Goal: Task Accomplishment & Management: Manage account settings

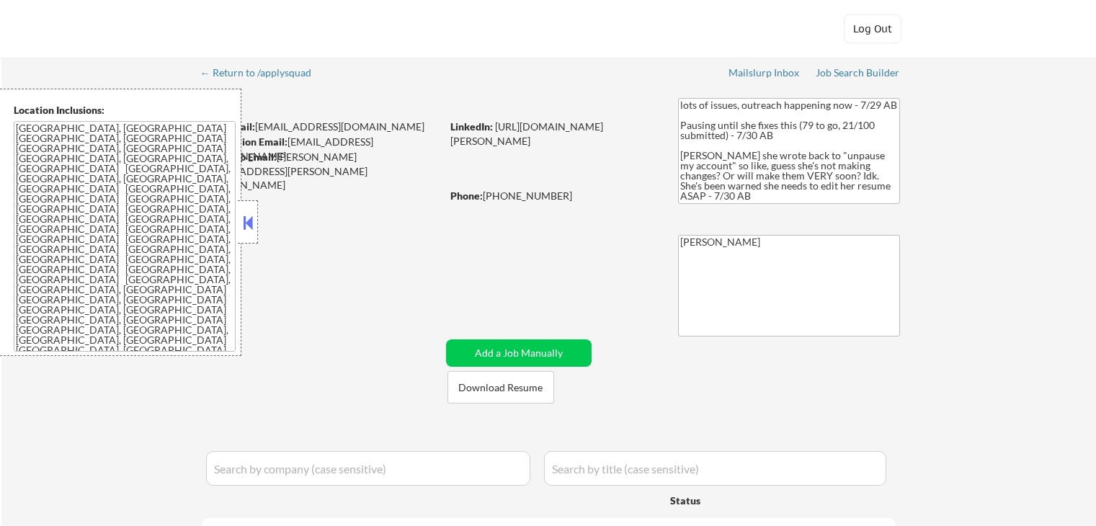
select select ""pending""
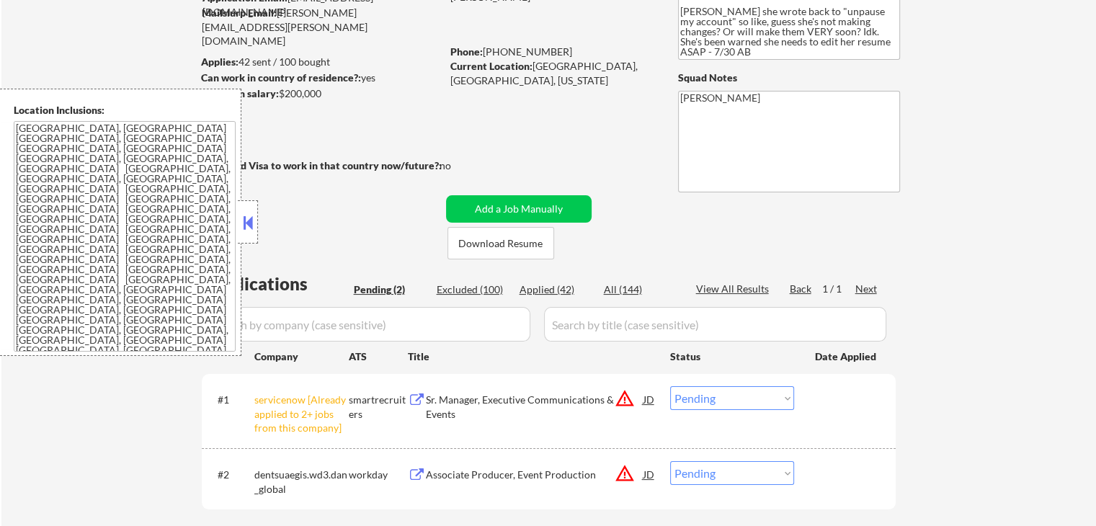
drag, startPoint x: 253, startPoint y: 227, endPoint x: 264, endPoint y: 241, distance: 18.0
click at [253, 227] on button at bounding box center [248, 223] width 16 height 22
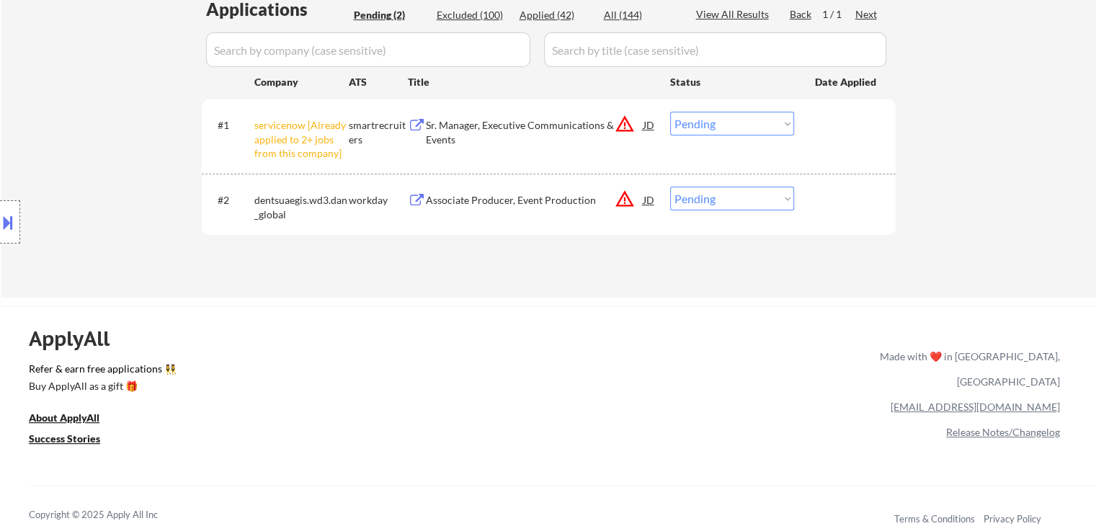
scroll to position [432, 0]
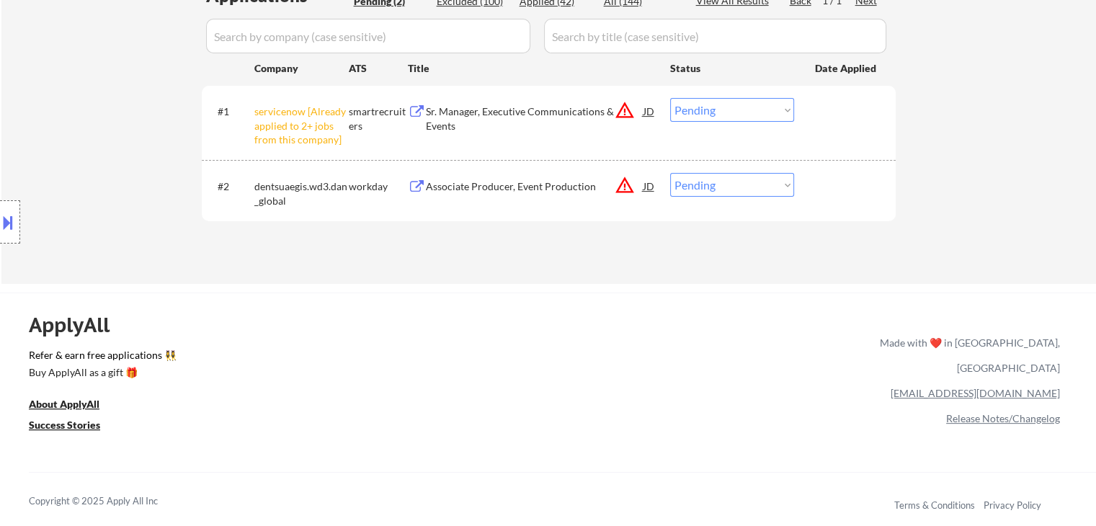
click at [709, 115] on select "Choose an option... Pending Applied Excluded (Questions) Excluded (Expired) Exc…" at bounding box center [732, 110] width 124 height 24
click at [670, 98] on select "Choose an option... Pending Applied Excluded (Questions) Excluded (Expired) Exc…" at bounding box center [732, 110] width 124 height 24
click at [489, 188] on div "Associate Producer, Event Production" at bounding box center [535, 186] width 218 height 14
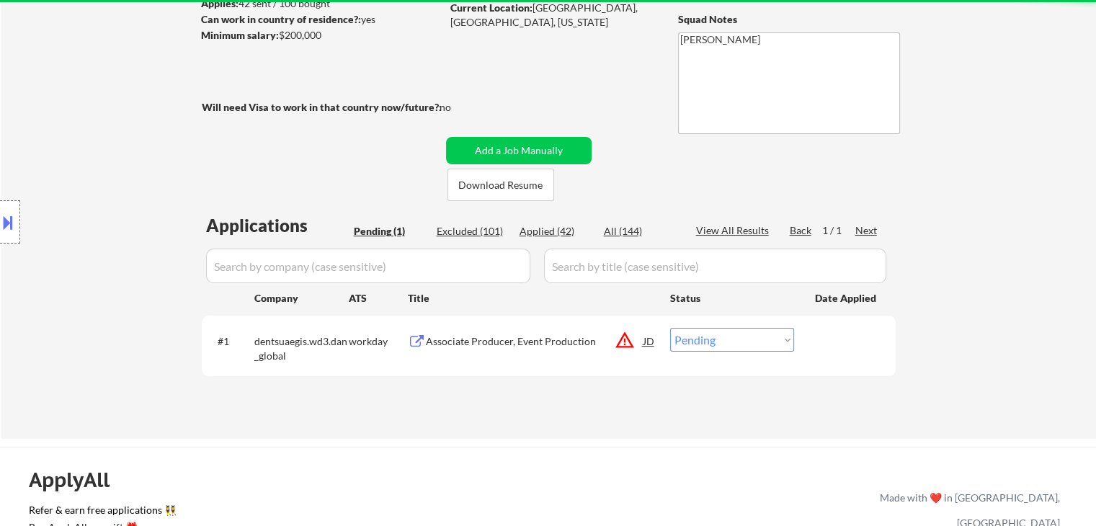
scroll to position [144, 0]
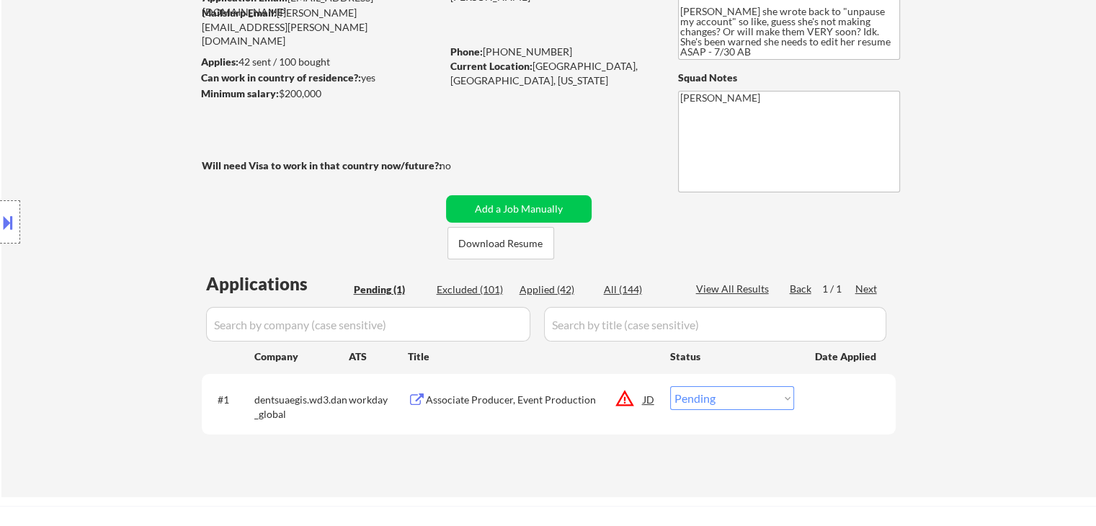
click at [620, 405] on button "warning_amber" at bounding box center [625, 398] width 20 height 20
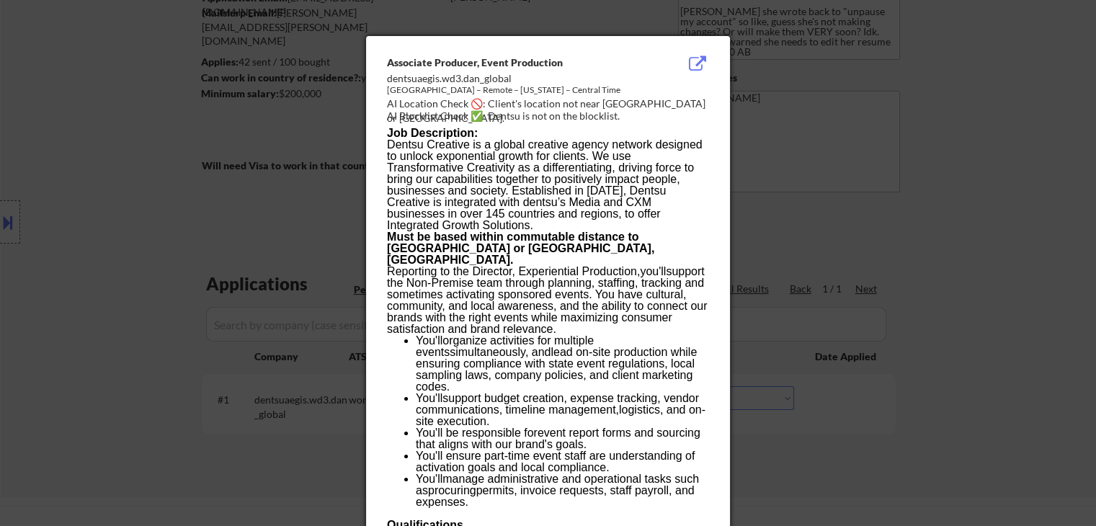
click at [888, 194] on div at bounding box center [548, 263] width 1096 height 526
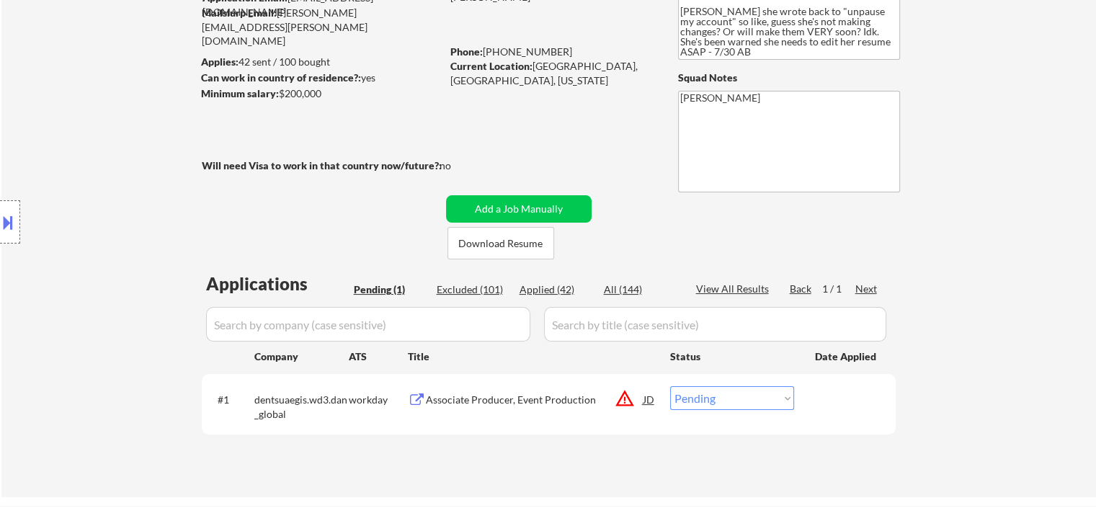
drag, startPoint x: 17, startPoint y: 200, endPoint x: 0, endPoint y: 213, distance: 22.1
click at [17, 200] on div "Location Inclusions: [GEOGRAPHIC_DATA], [GEOGRAPHIC_DATA] [GEOGRAPHIC_DATA], [G…" at bounding box center [129, 222] width 258 height 267
click at [0, 213] on button at bounding box center [8, 222] width 16 height 24
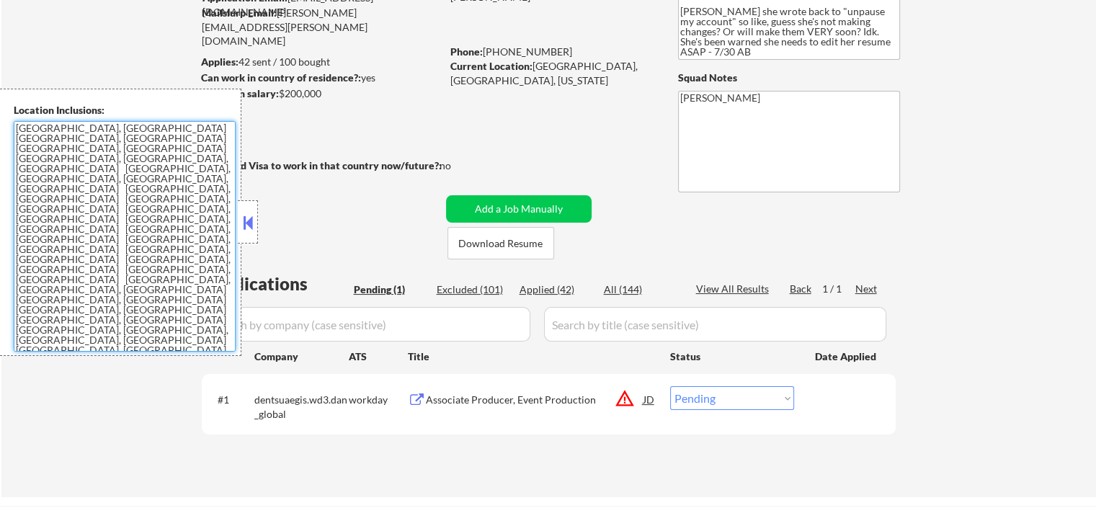
click at [111, 324] on textarea "[GEOGRAPHIC_DATA], [GEOGRAPHIC_DATA] [GEOGRAPHIC_DATA], [GEOGRAPHIC_DATA] [GEOG…" at bounding box center [125, 236] width 222 height 231
drag, startPoint x: 703, startPoint y: 395, endPoint x: 741, endPoint y: 386, distance: 39.2
click at [703, 395] on select "Choose an option... Pending Applied Excluded (Questions) Excluded (Expired) Exc…" at bounding box center [732, 398] width 124 height 24
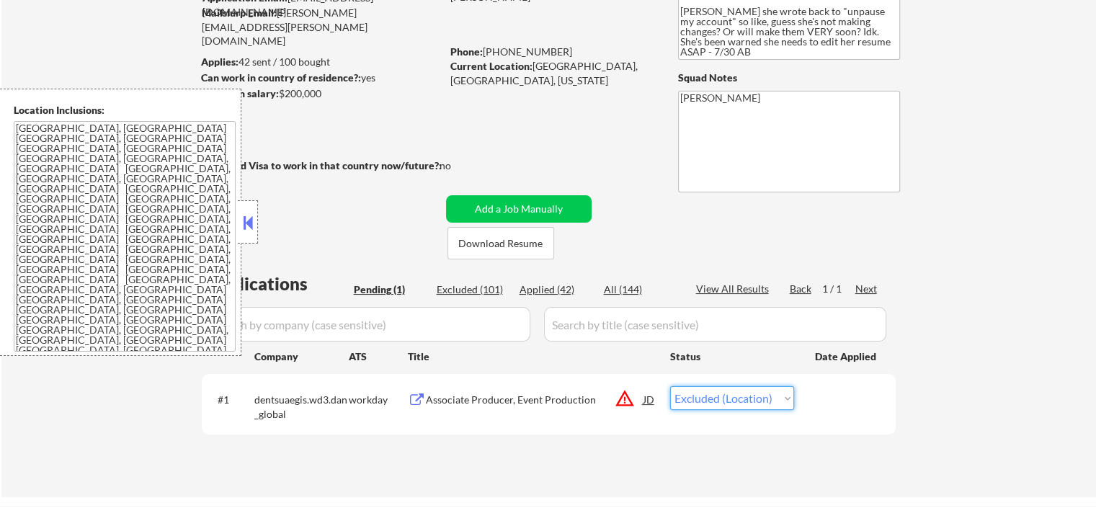
click at [670, 386] on select "Choose an option... Pending Applied Excluded (Questions) Excluded (Expired) Exc…" at bounding box center [732, 398] width 124 height 24
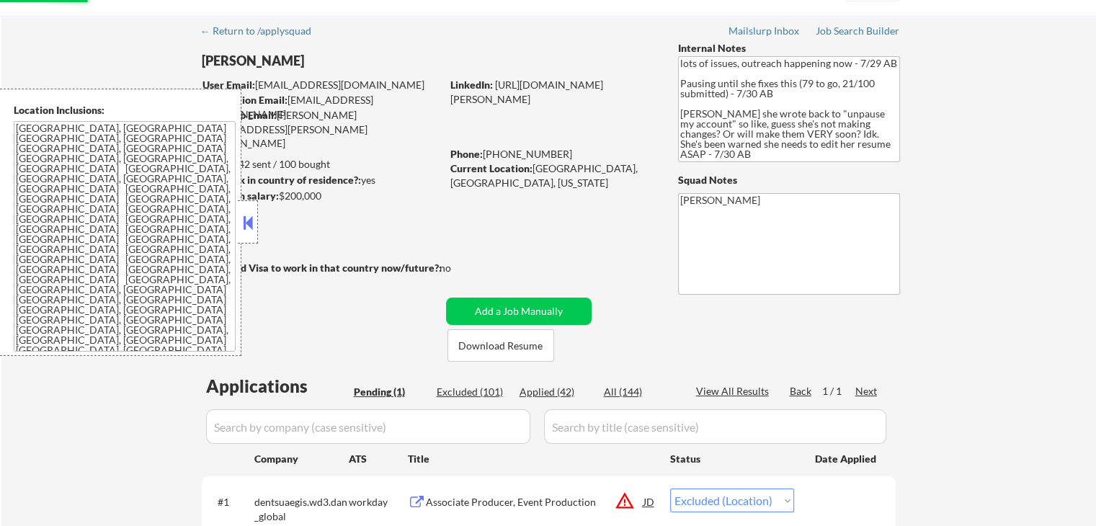
scroll to position [0, 0]
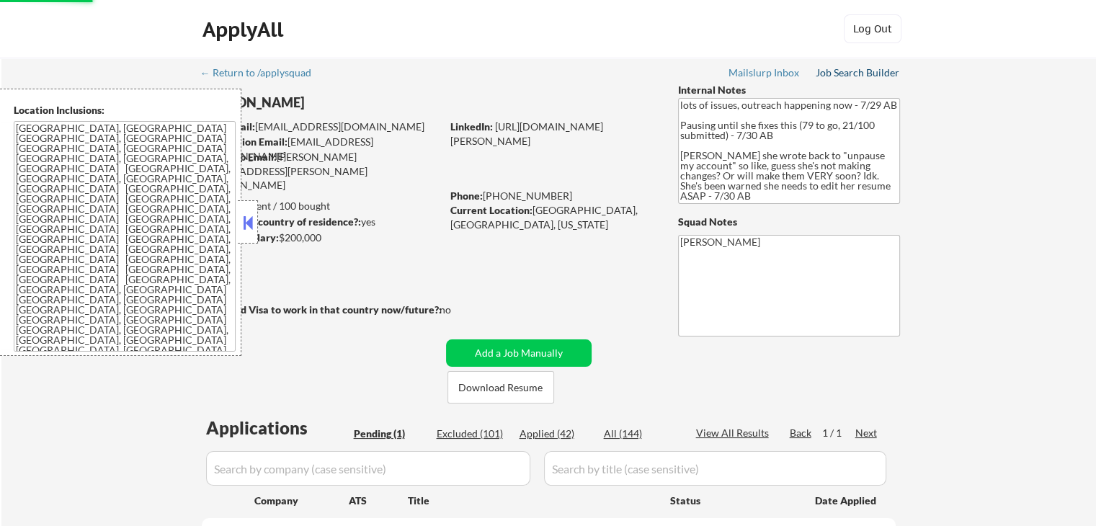
click at [860, 72] on div "Job Search Builder" at bounding box center [858, 73] width 84 height 10
drag, startPoint x: 243, startPoint y: 212, endPoint x: 329, endPoint y: 326, distance: 143.1
click at [249, 213] on button at bounding box center [248, 223] width 16 height 22
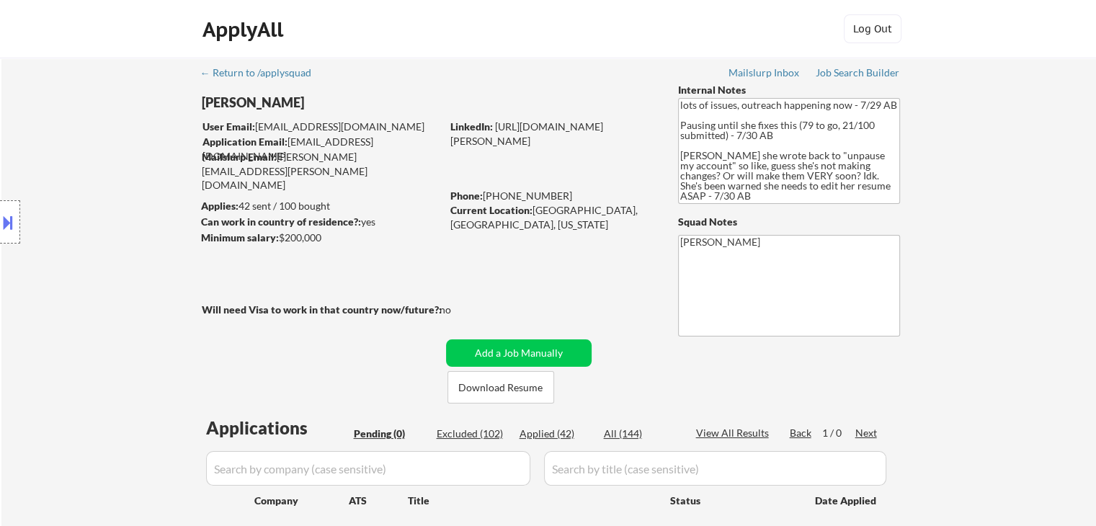
select select ""pending""
